Goal: Task Accomplishment & Management: Use online tool/utility

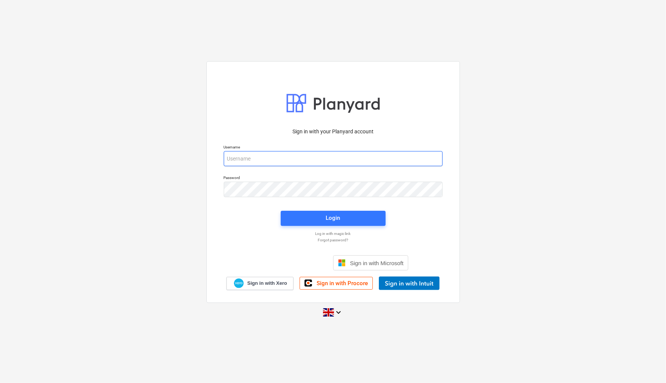
click at [236, 159] on input "email" at bounding box center [333, 158] width 219 height 15
click at [0, 382] on com-1password-button at bounding box center [0, 383] width 0 height 0
type input "[EMAIL_ADDRESS][PERSON_NAME][DOMAIN_NAME]"
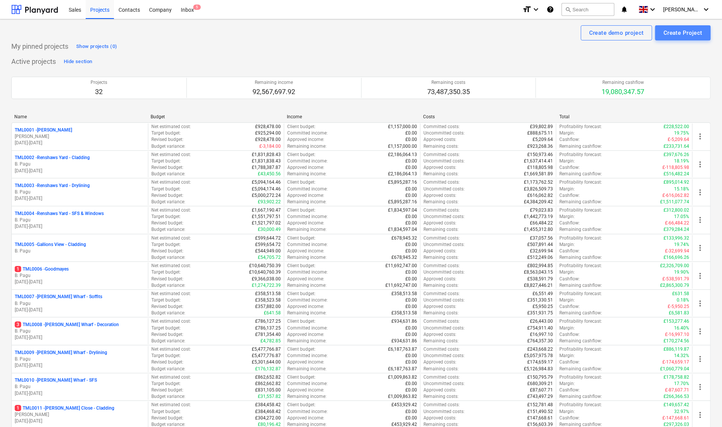
click at [666, 31] on div "Create Project" at bounding box center [683, 33] width 39 height 10
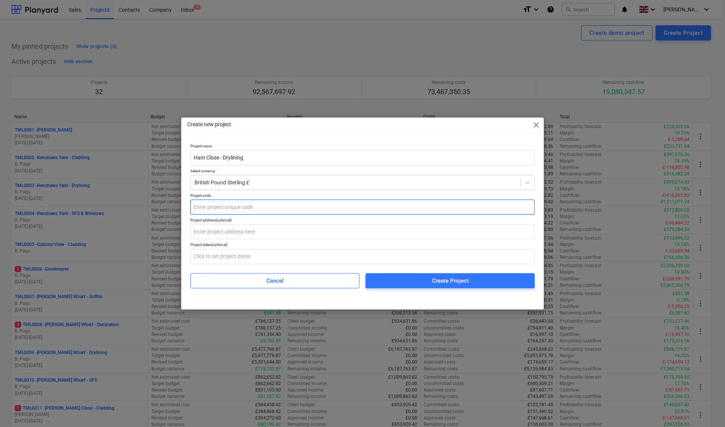
type input "Ham Close - Drylining"
click at [204, 206] on input "text" at bounding box center [362, 206] width 344 height 15
type input "TML0038"
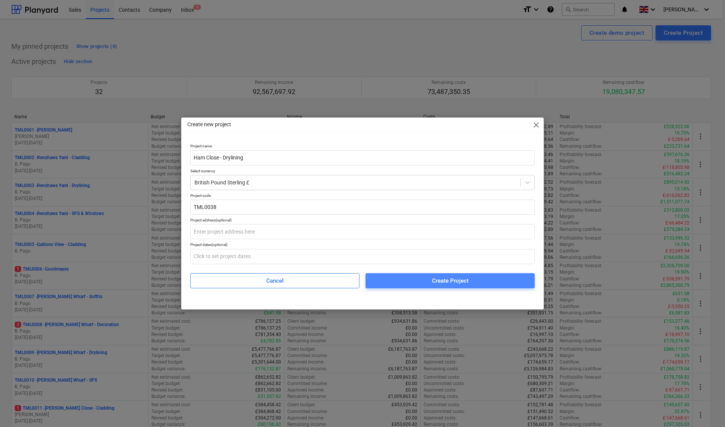
click at [434, 281] on div "Create Project" at bounding box center [450, 281] width 37 height 10
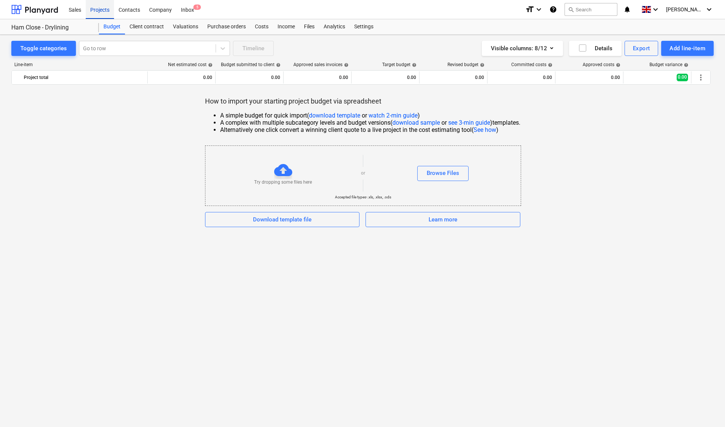
click at [108, 11] on div "Projects" at bounding box center [100, 9] width 28 height 19
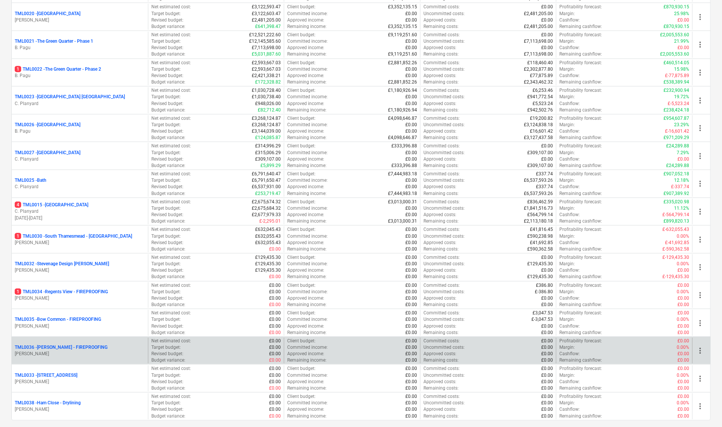
scroll to position [620, 0]
